Goal: Task Accomplishment & Management: Manage account settings

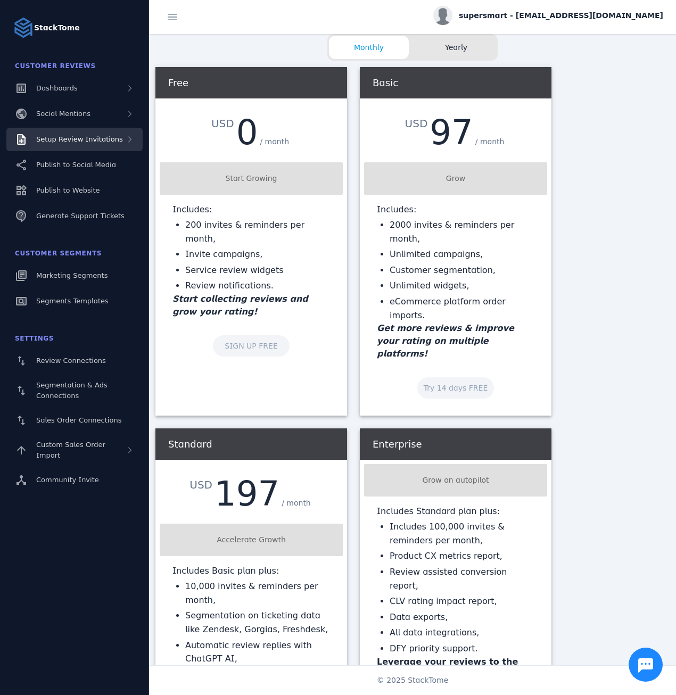
click at [90, 132] on div "Setup Review Invitations" at bounding box center [74, 139] width 136 height 23
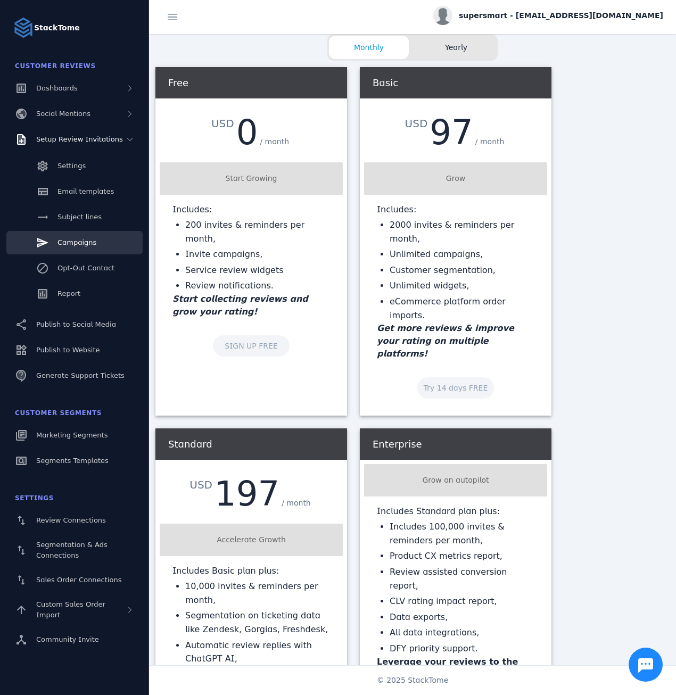
click at [72, 237] on div "Campaigns" at bounding box center [76, 242] width 39 height 11
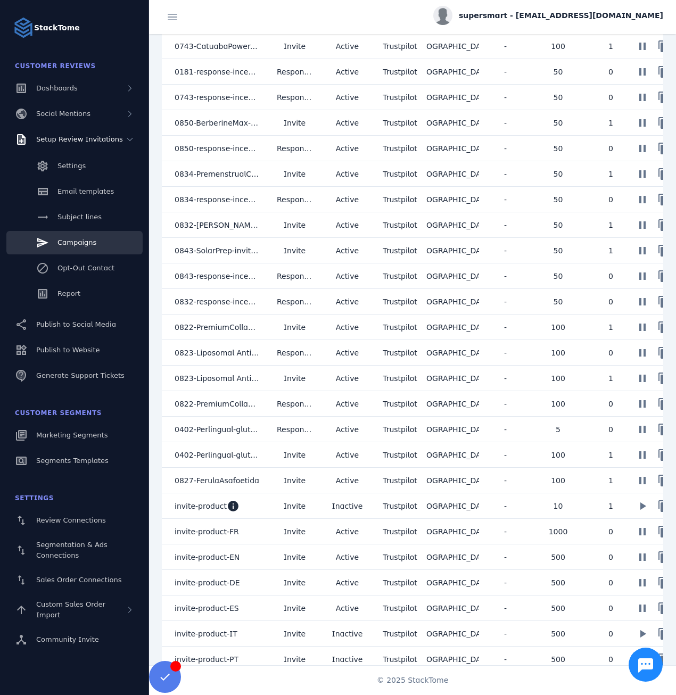
scroll to position [500, 0]
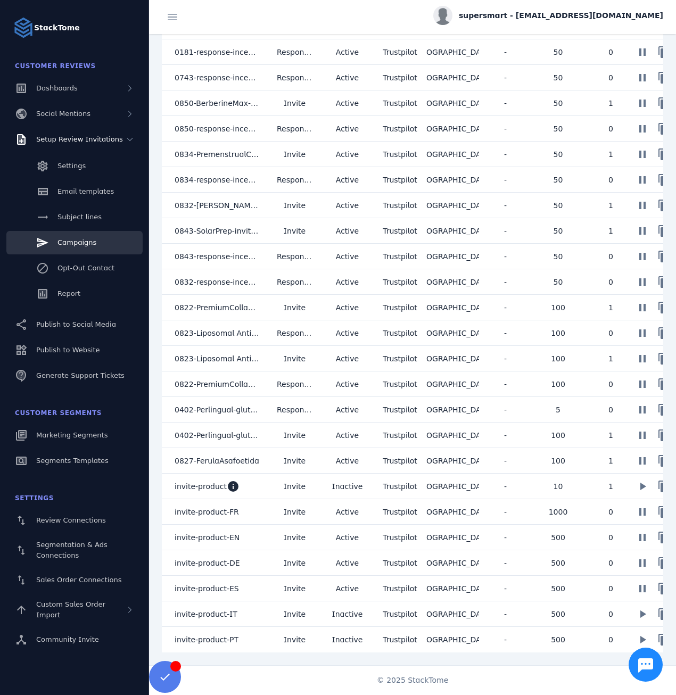
click at [240, 504] on mat-cell "invite-product-FR" at bounding box center [215, 512] width 106 height 26
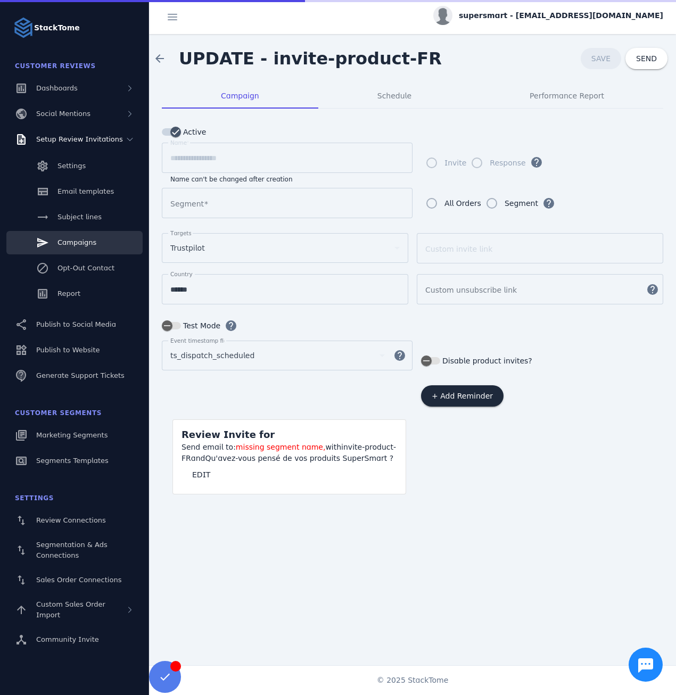
type input "**********"
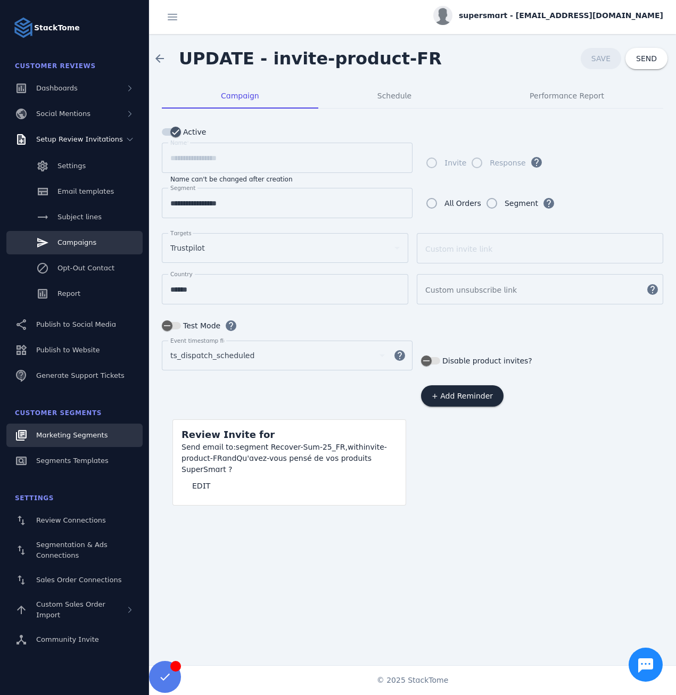
click at [80, 434] on span "Marketing Segments" at bounding box center [71, 435] width 71 height 8
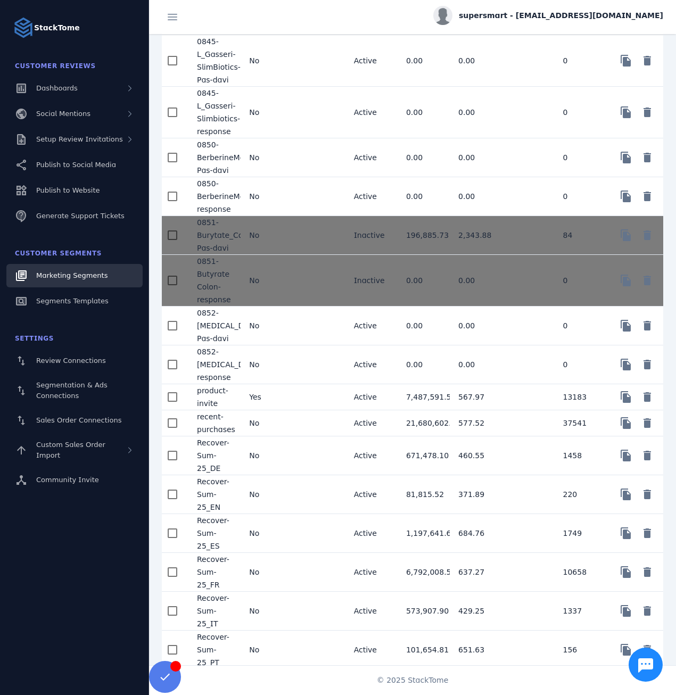
scroll to position [1578, 0]
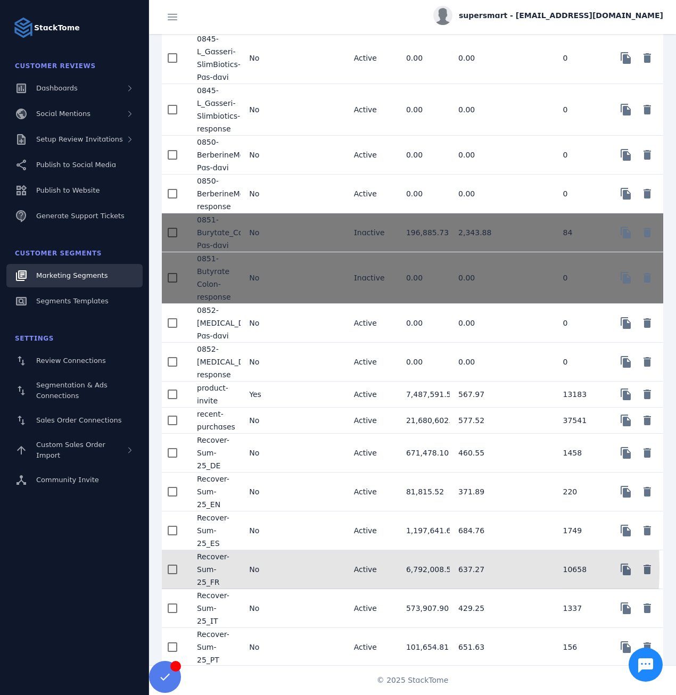
click at [276, 579] on mat-cell "No" at bounding box center [267, 569] width 52 height 39
